Goal: Task Accomplishment & Management: Complete application form

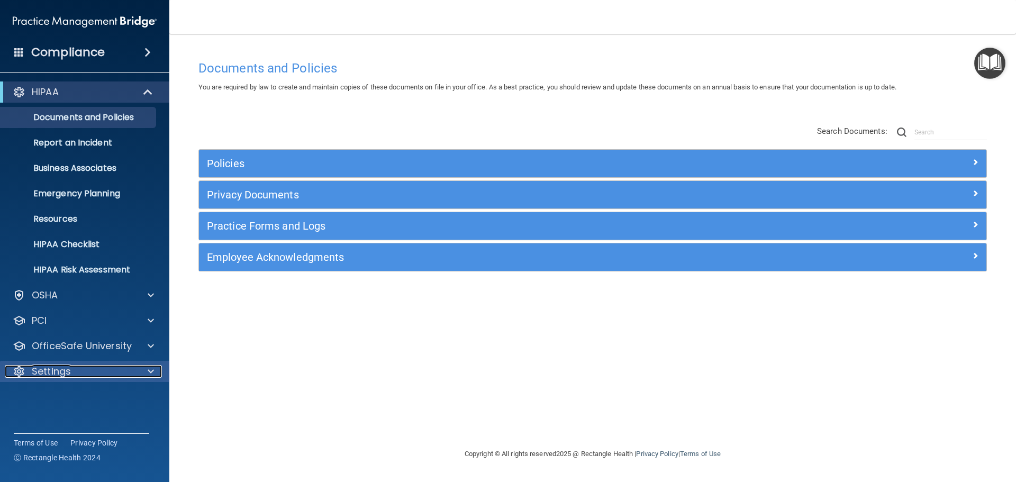
click at [67, 370] on p "Settings" at bounding box center [51, 371] width 39 height 13
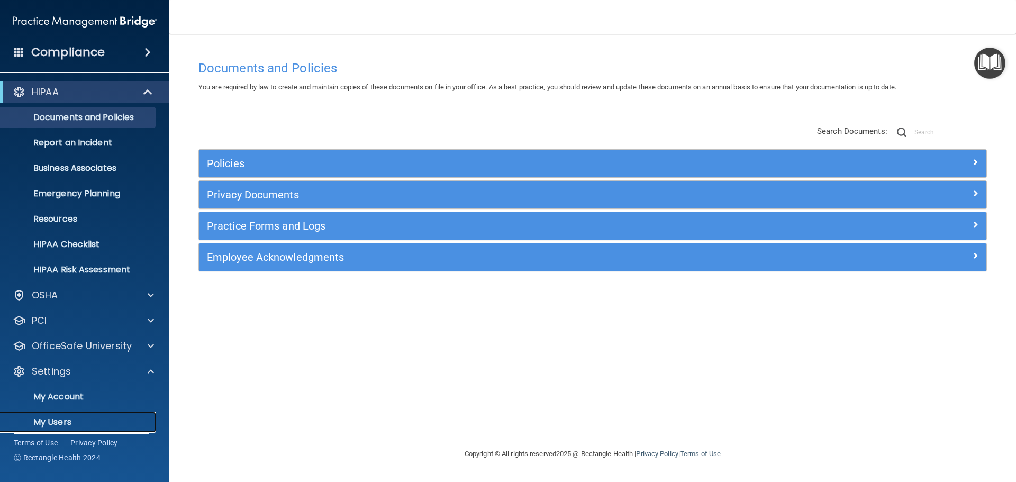
click at [63, 422] on p "My Users" at bounding box center [79, 422] width 144 height 11
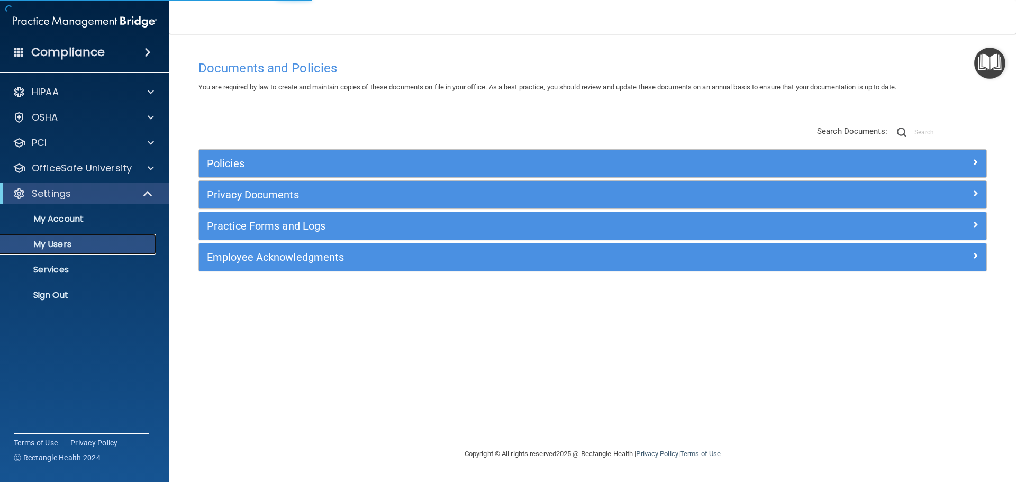
select select "20"
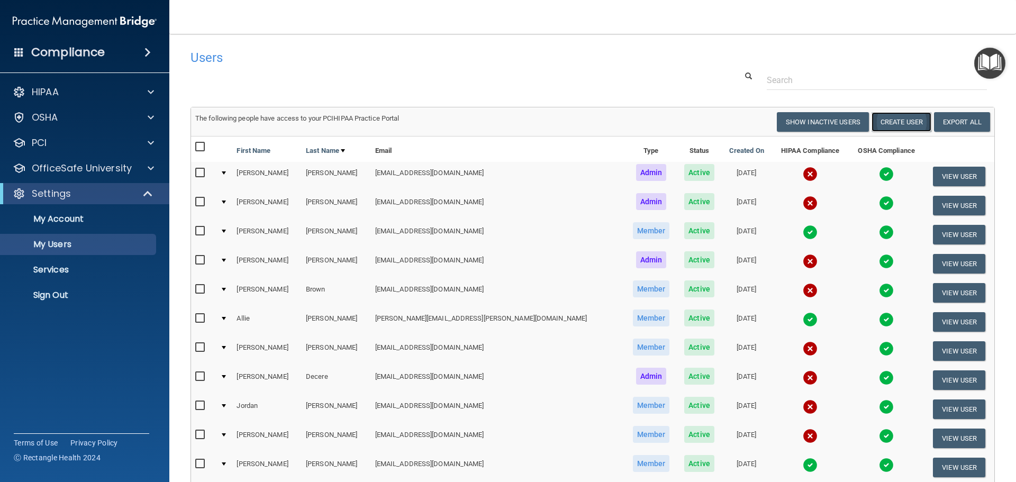
click at [883, 128] on button "Create User" at bounding box center [902, 122] width 60 height 20
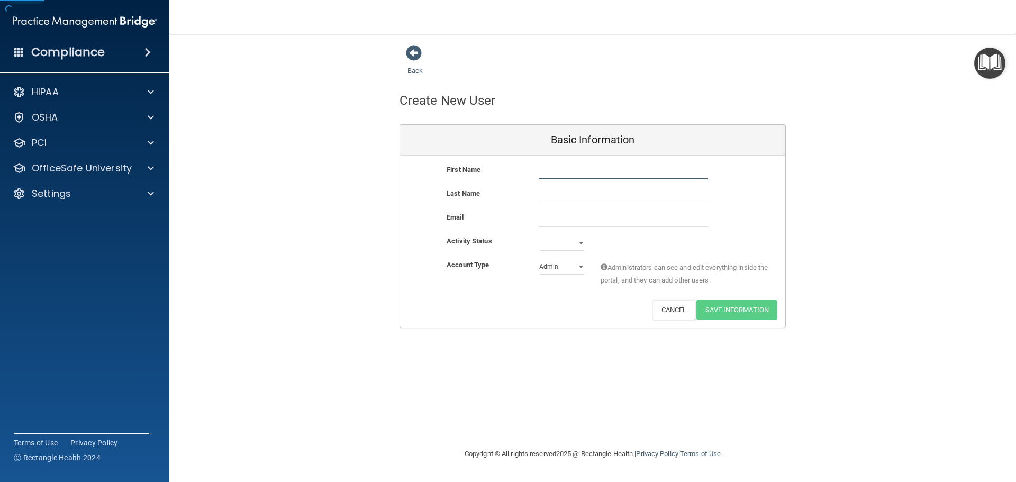
click at [597, 172] on input "text" at bounding box center [623, 172] width 169 height 16
type input "[PERSON_NAME]"
type input "Jolly"
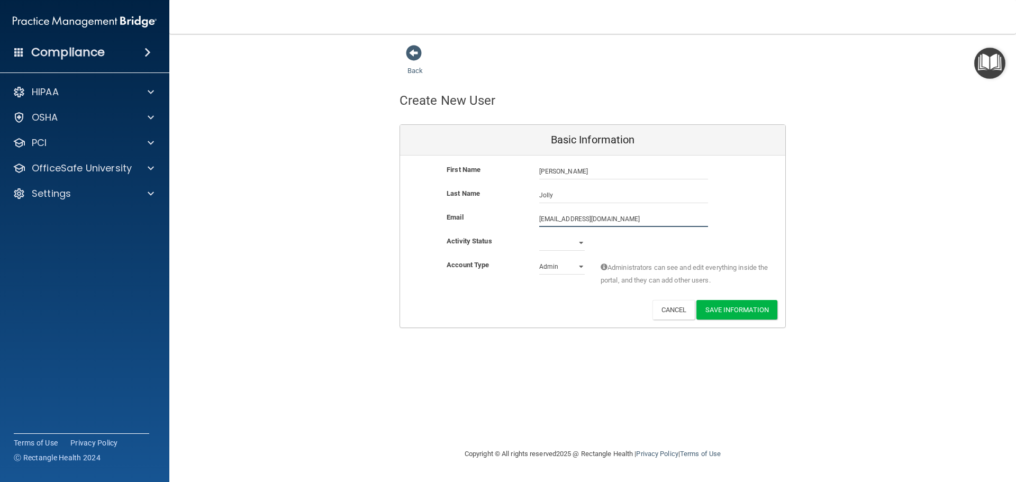
type input "[EMAIL_ADDRESS][DOMAIN_NAME]"
click at [572, 245] on select "Active Inactive" at bounding box center [562, 243] width 46 height 16
select select "active"
click at [539, 235] on select "Active Inactive" at bounding box center [562, 243] width 46 height 16
click at [571, 264] on select "Admin Member" at bounding box center [562, 267] width 46 height 16
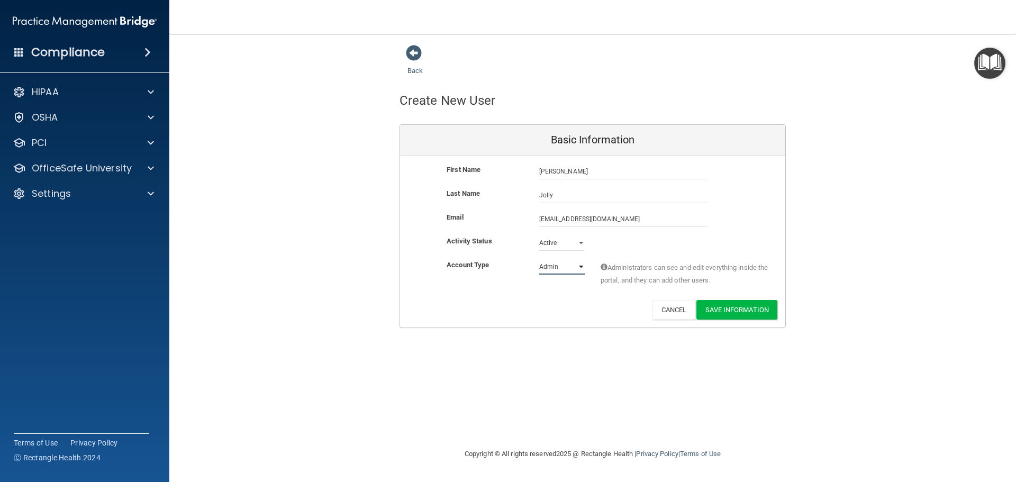
select select "practice_member"
click at [539, 259] on select "Admin Member" at bounding box center [562, 267] width 46 height 16
click at [620, 318] on div "Deactivate Reset Password Edit Cancel Save Information" at bounding box center [592, 310] width 385 height 20
click at [754, 314] on button "Save Information" at bounding box center [737, 310] width 81 height 20
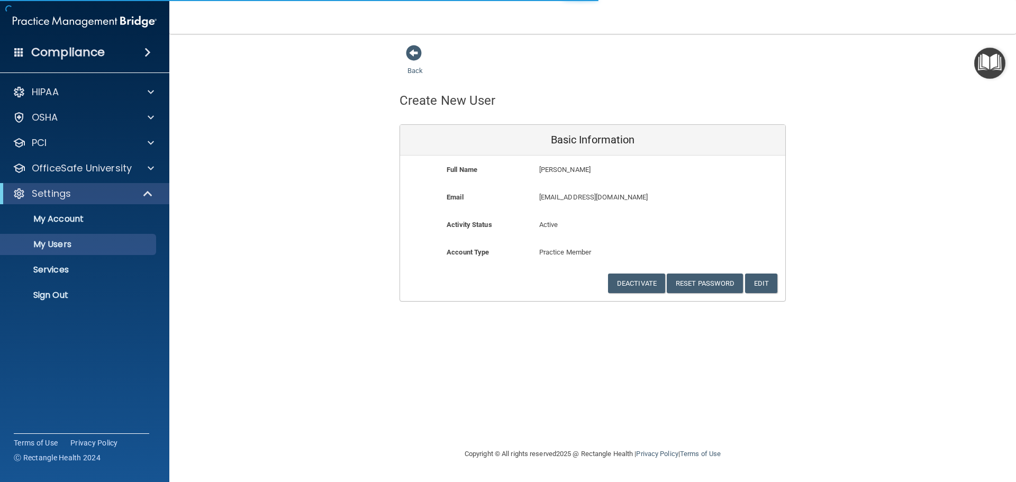
select select "20"
